Goal: Communication & Community: Answer question/provide support

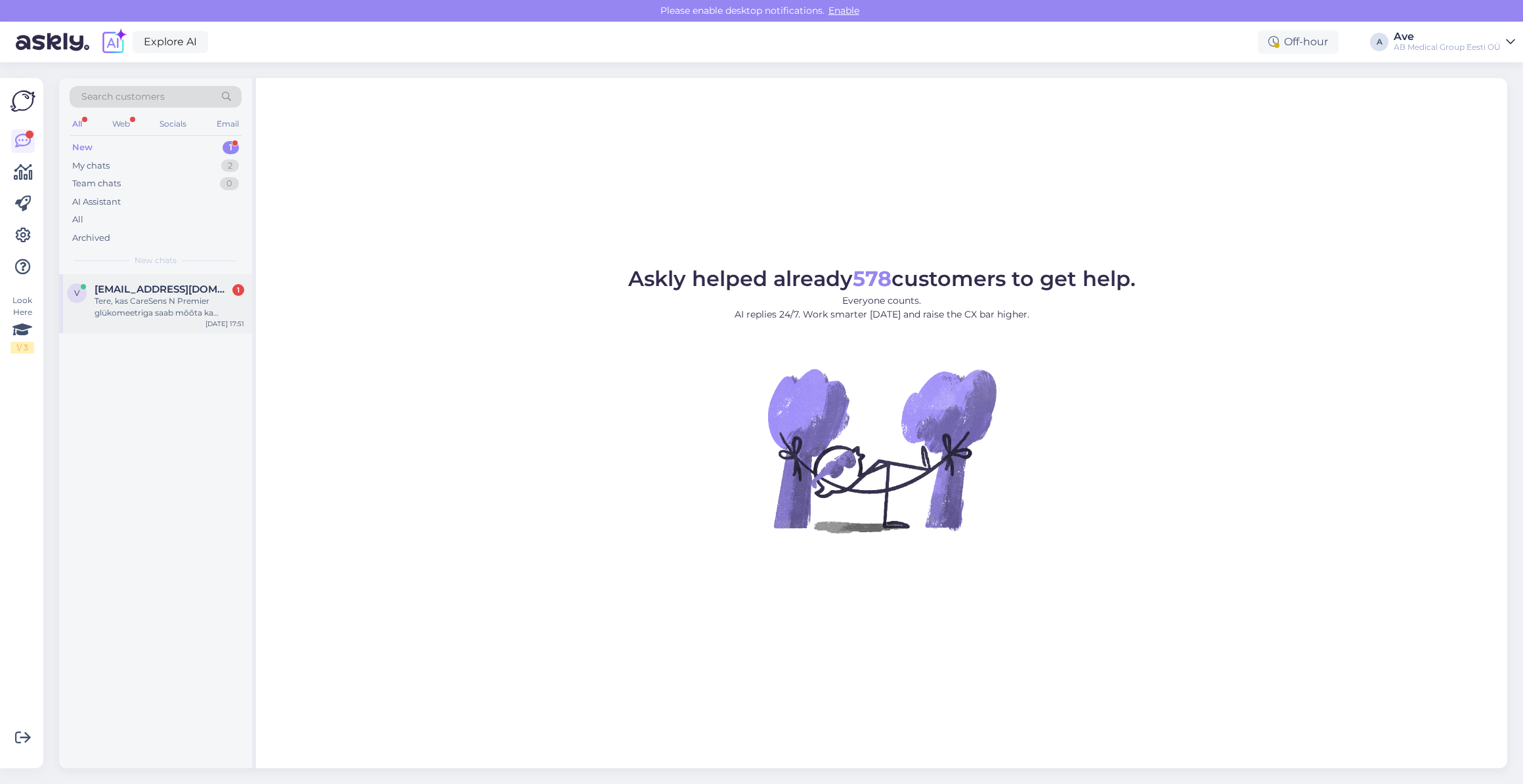
click at [191, 284] on span "[EMAIL_ADDRESS][DOMAIN_NAME]" at bounding box center [163, 290] width 136 height 12
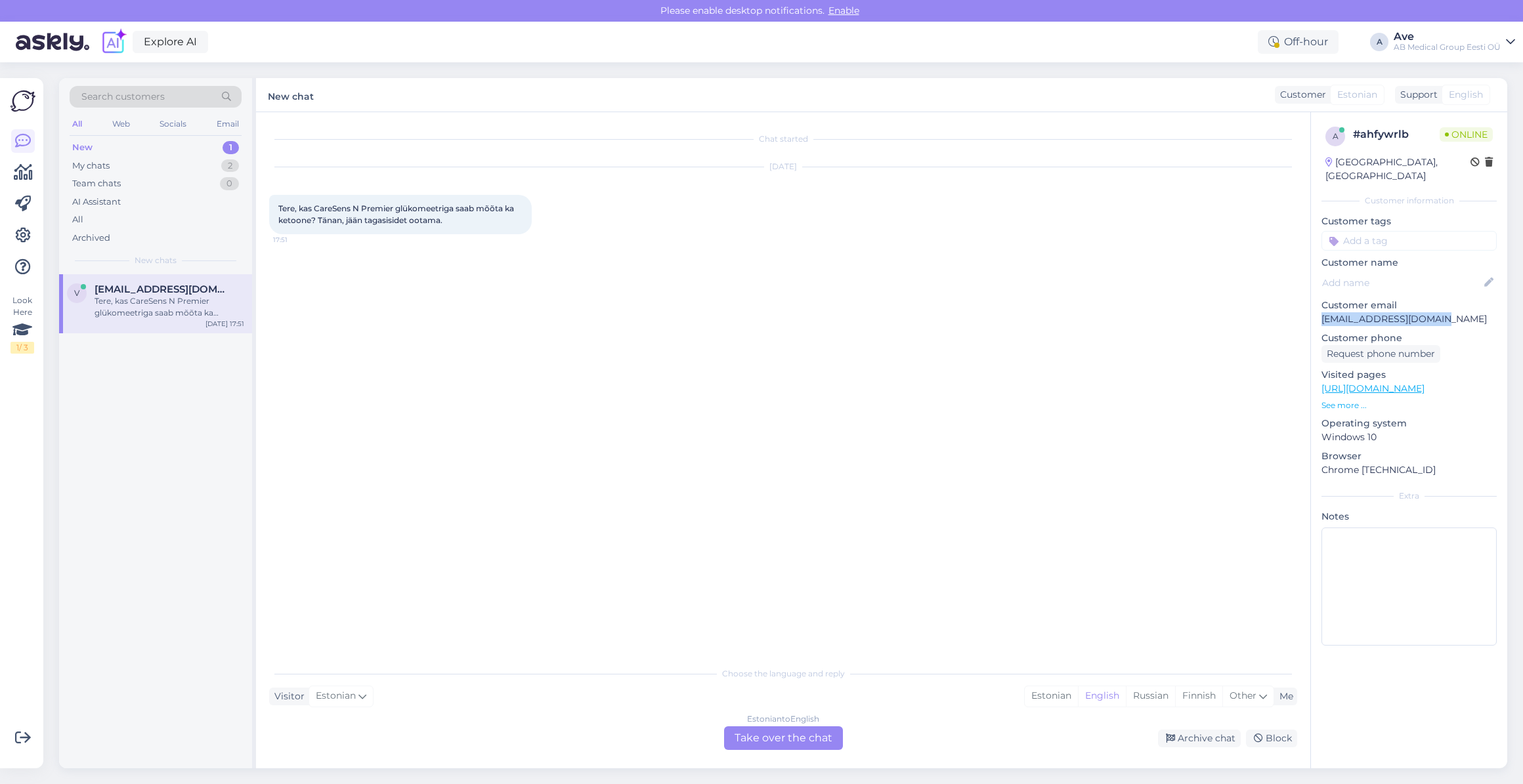
drag, startPoint x: 1445, startPoint y: 307, endPoint x: 1320, endPoint y: 309, distance: 125.0
click at [1320, 309] on div "a # ahfywrlb Online [GEOGRAPHIC_DATA], [GEOGRAPHIC_DATA] Customer information C…" at bounding box center [1409, 389] width 196 height 554
click at [1057, 692] on div "Estonian" at bounding box center [1052, 697] width 53 height 20
click at [768, 736] on div "Estonian to Estonian Take over the chat" at bounding box center [783, 738] width 119 height 24
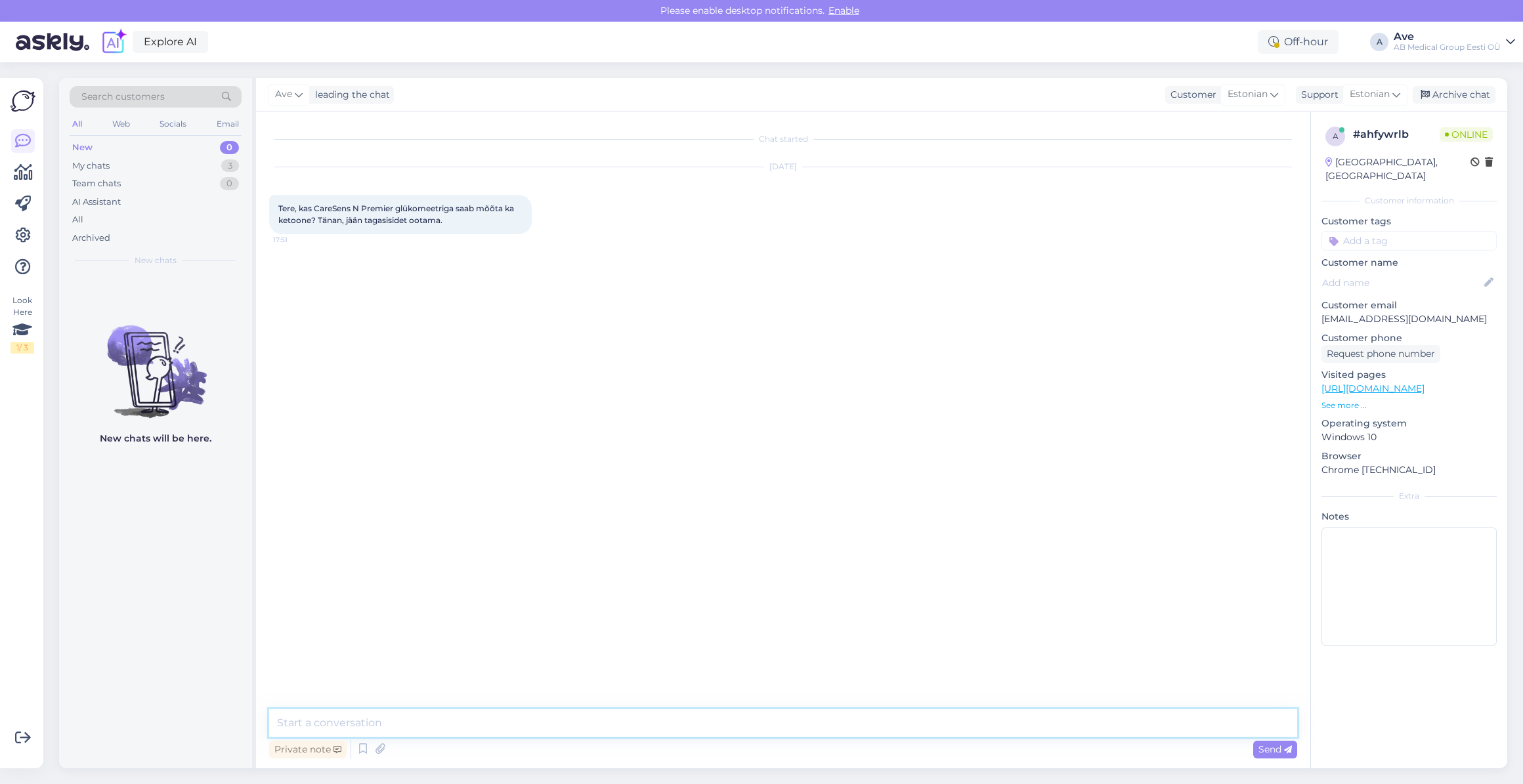
click at [524, 722] on textarea at bounding box center [783, 723] width 1029 height 27
type textarea "Tere. [PERSON_NAME] glükomeetriga ketoone mõõta ei saa. Ketoone saab mõõta Care…"
click at [437, 726] on textarea at bounding box center [783, 723] width 1029 height 27
paste textarea "[URL][DOMAIN_NAME]"
type textarea "[URL][DOMAIN_NAME]"
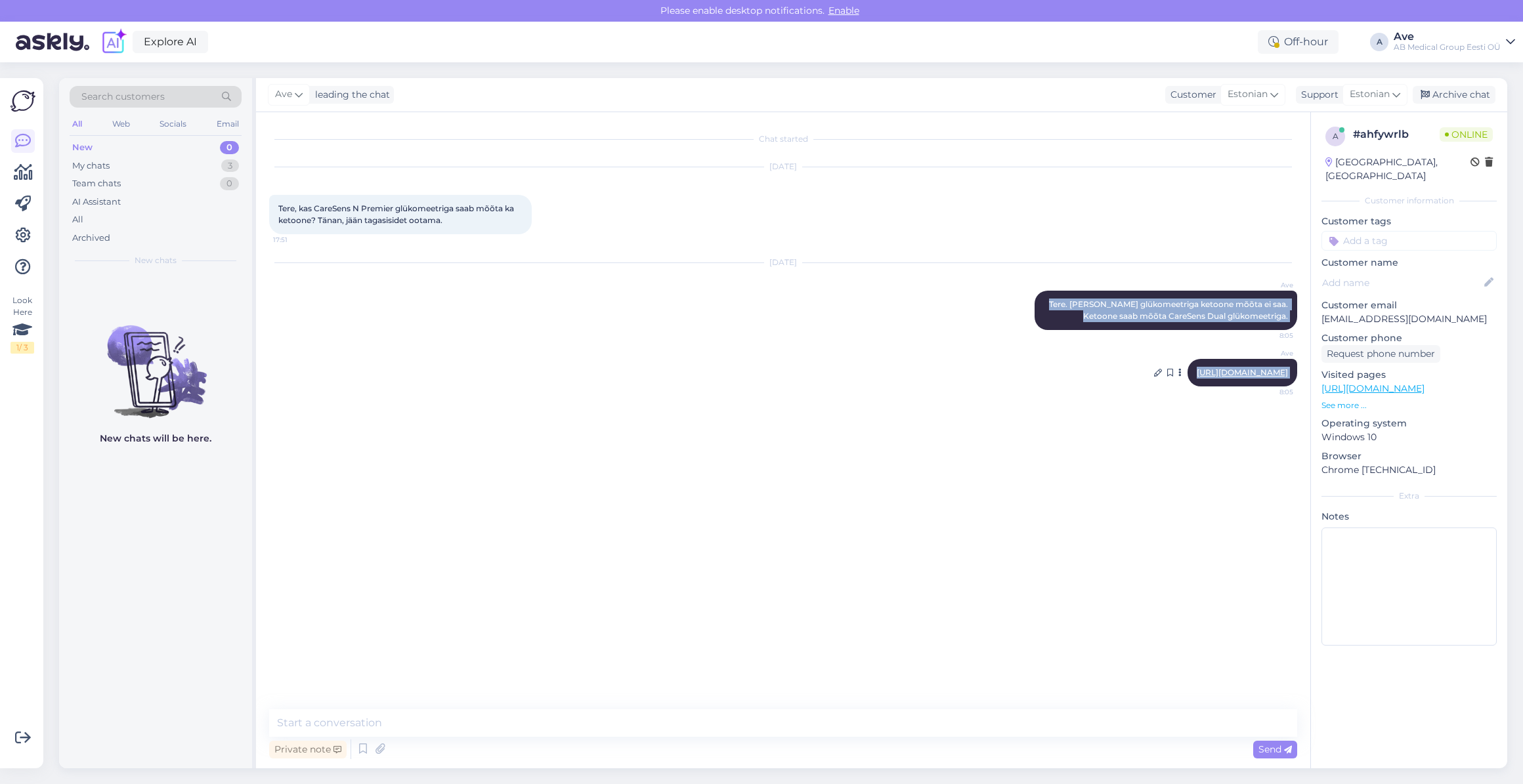
drag, startPoint x: 1044, startPoint y: 296, endPoint x: 1286, endPoint y: 405, distance: 265.4
click at [1286, 405] on div "Chat started [DATE] Tere, kas CareSens N Premier glükomeetriga saab mõõta ka ke…" at bounding box center [789, 412] width 1040 height 573
copy div "Tere. [PERSON_NAME] glükomeetriga ketoone mõõta ei saa. Ketoone saab mõõta Care…"
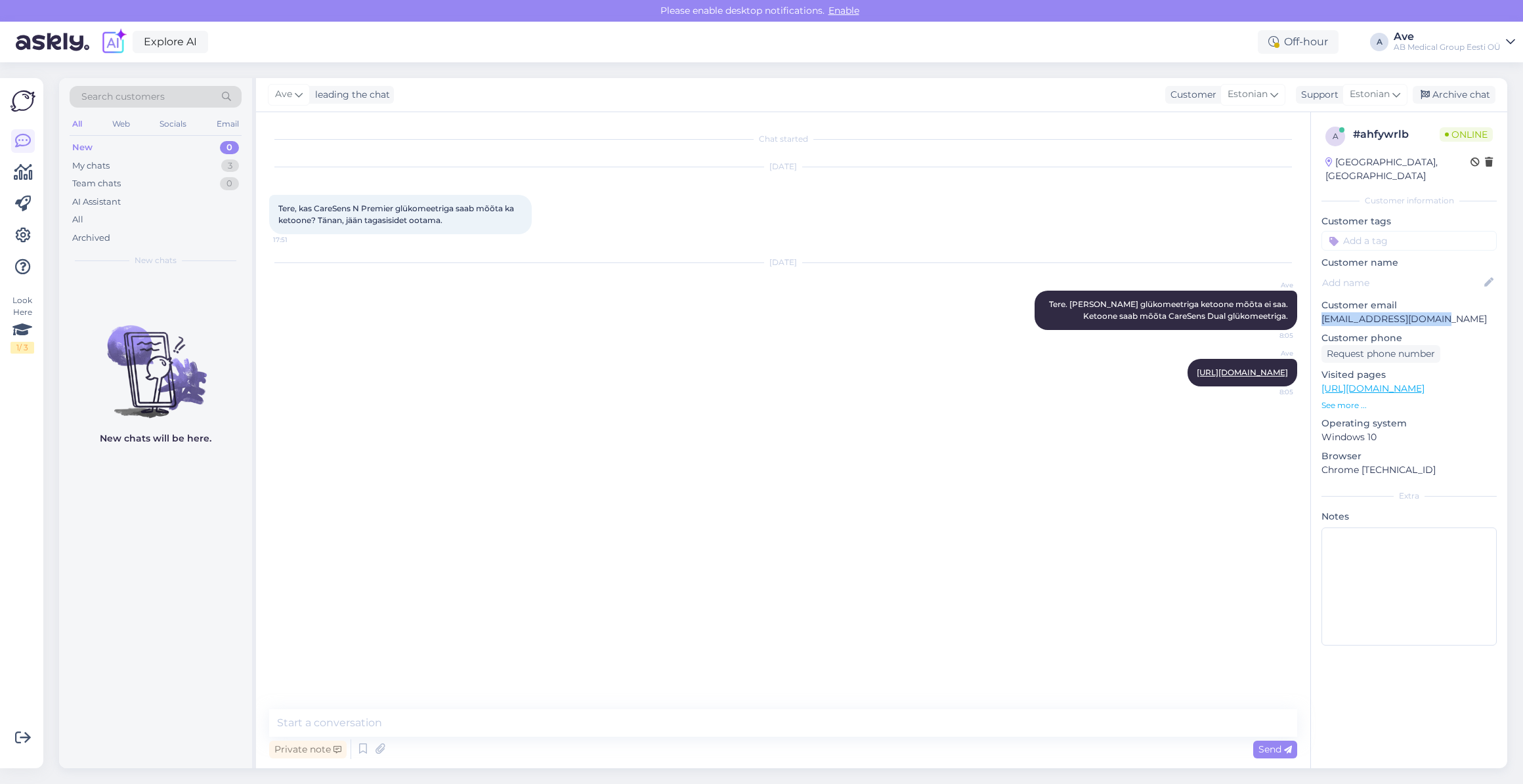
drag, startPoint x: 1450, startPoint y: 298, endPoint x: 1318, endPoint y: 312, distance: 132.7
click at [1318, 312] on div "a # ahfywrlb Online [GEOGRAPHIC_DATA], [GEOGRAPHIC_DATA] Customer information C…" at bounding box center [1409, 389] width 196 height 554
copy p "[EMAIL_ADDRESS][DOMAIN_NAME]"
